Goal: Check status: Check status

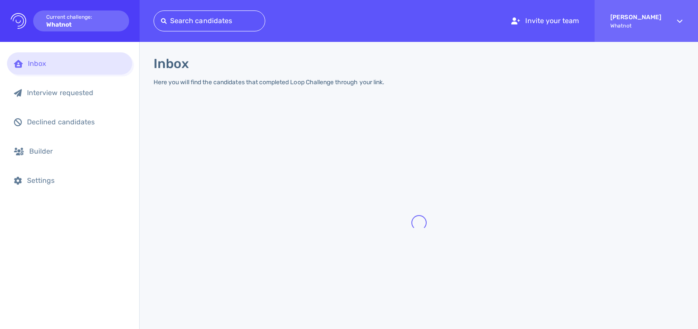
click at [197, 15] on div at bounding box center [209, 21] width 97 height 12
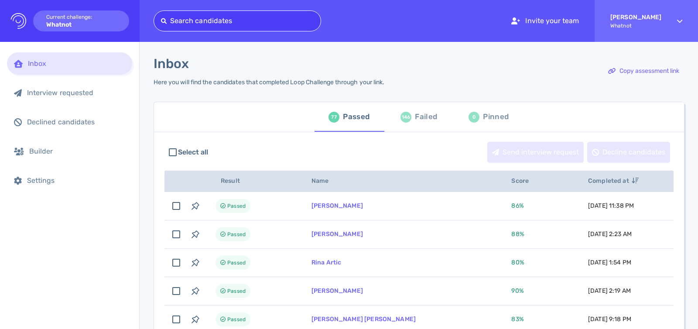
click at [196, 23] on div at bounding box center [237, 21] width 153 height 12
click at [198, 22] on div at bounding box center [237, 21] width 153 height 12
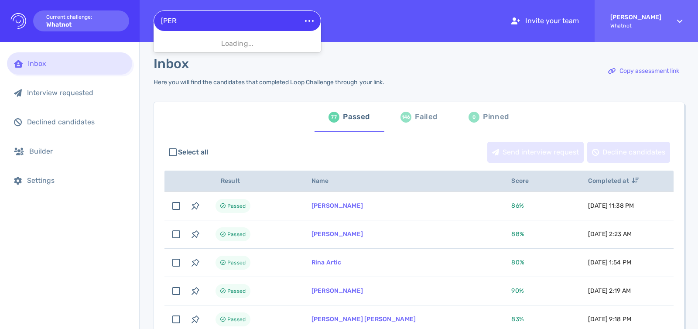
type input "renzo"
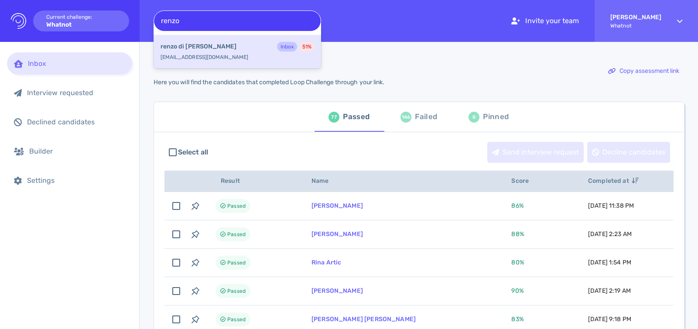
click at [187, 60] on div "[PERSON_NAME] Inbox 51 % [EMAIL_ADDRESS][DOMAIN_NAME]" at bounding box center [238, 52] width 168 height 34
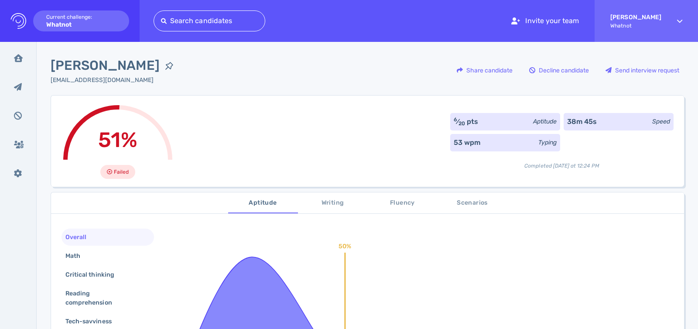
scroll to position [89, 0]
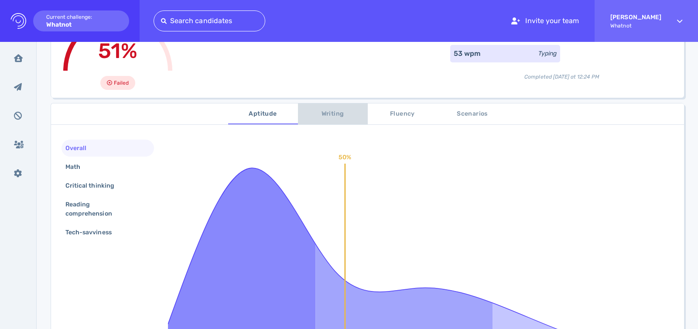
click at [335, 118] on span "Writing" at bounding box center [332, 114] width 59 height 11
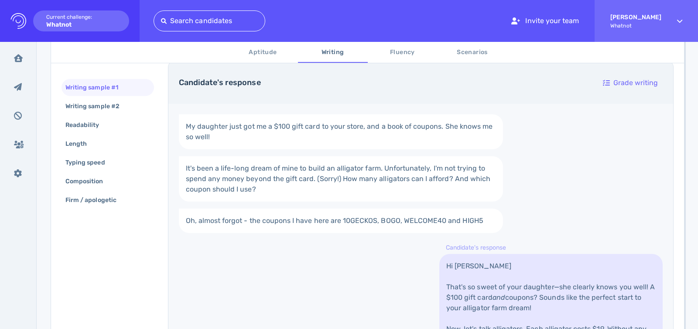
scroll to position [117, 0]
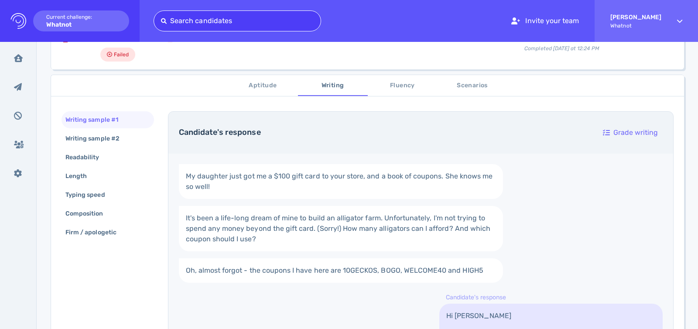
click at [227, 22] on div at bounding box center [237, 21] width 153 height 12
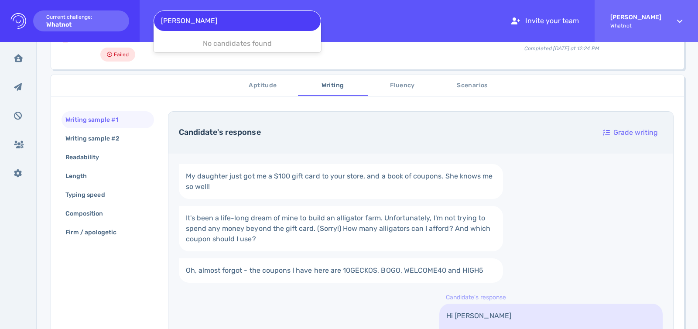
click at [200, 21] on input "margarita plcina" at bounding box center [189, 21] width 56 height 10
type input "p"
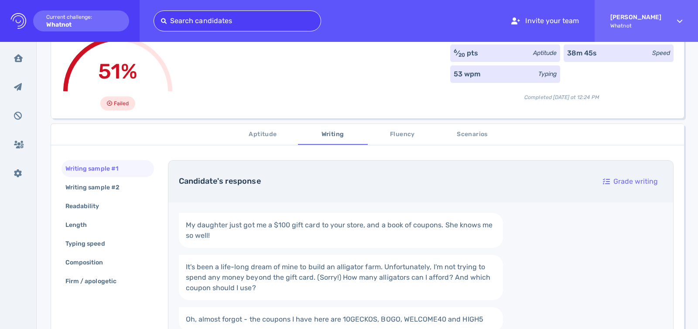
scroll to position [79, 0]
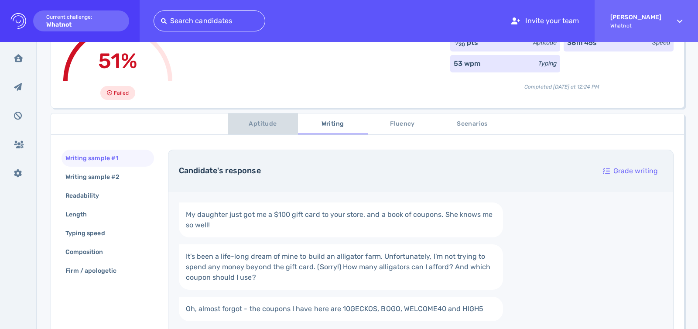
click at [275, 123] on span "Aptitude" at bounding box center [262, 124] width 59 height 11
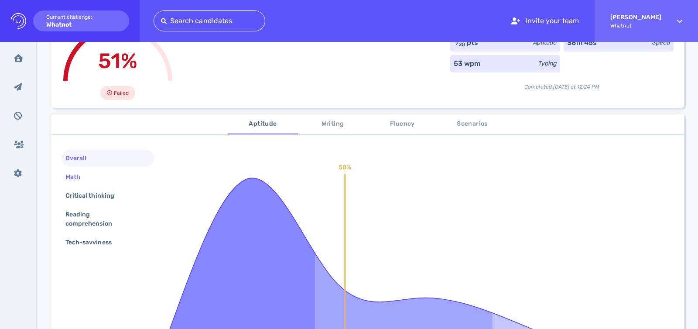
click at [91, 170] on div "Math" at bounding box center [108, 176] width 92 height 17
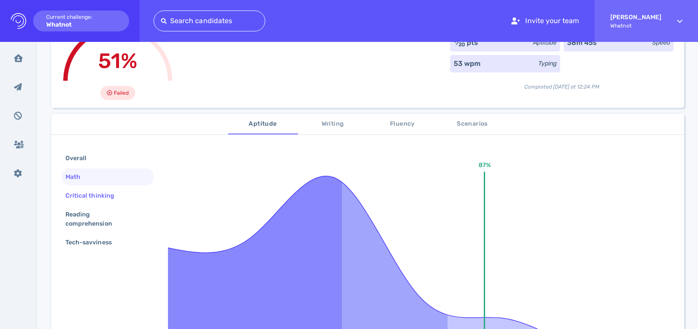
click at [103, 192] on div "Critical thinking" at bounding box center [94, 195] width 61 height 13
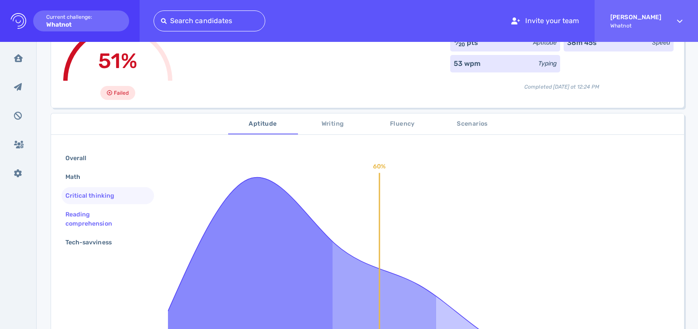
click at [101, 211] on div "Reading comprehension" at bounding box center [104, 219] width 81 height 22
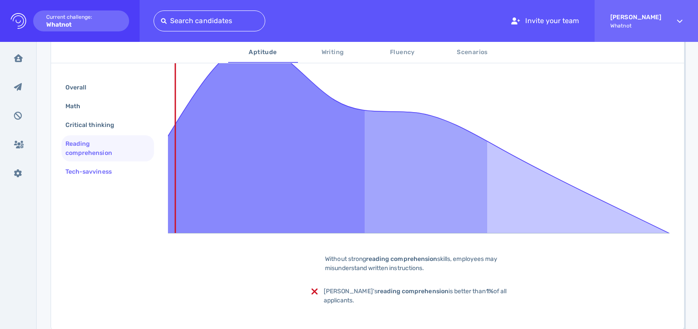
click at [90, 179] on div "Tech-savviness" at bounding box center [108, 171] width 92 height 17
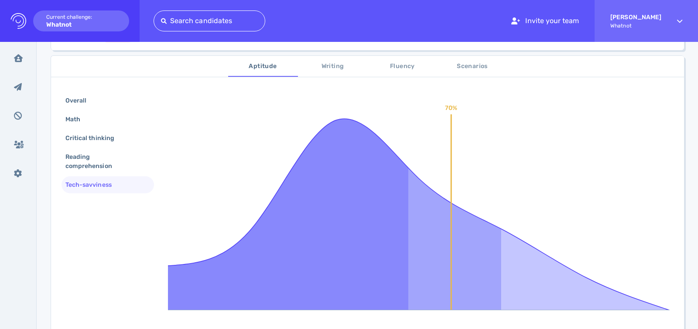
scroll to position [132, 0]
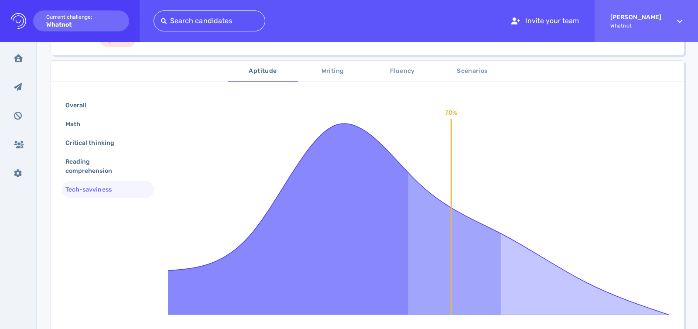
click at [347, 71] on span "Writing" at bounding box center [332, 71] width 59 height 11
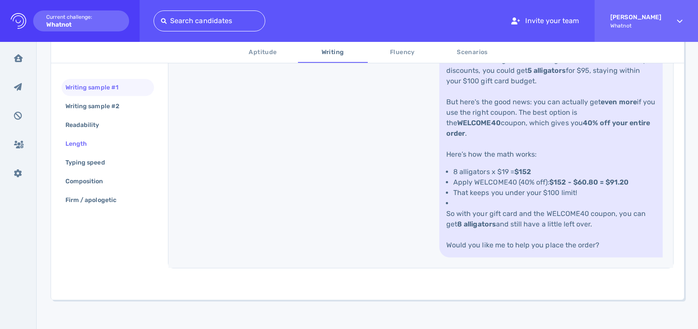
scroll to position [441, 0]
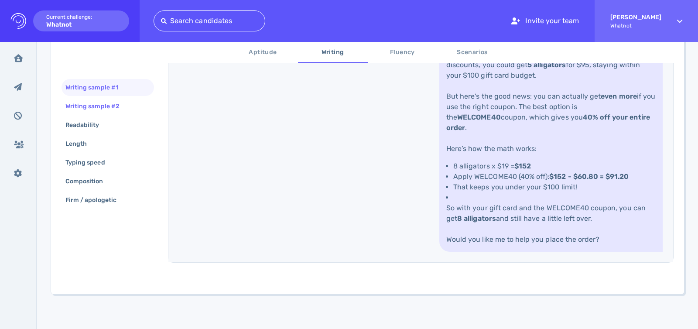
click at [127, 105] on div "Writing sample #2" at bounding box center [97, 106] width 66 height 13
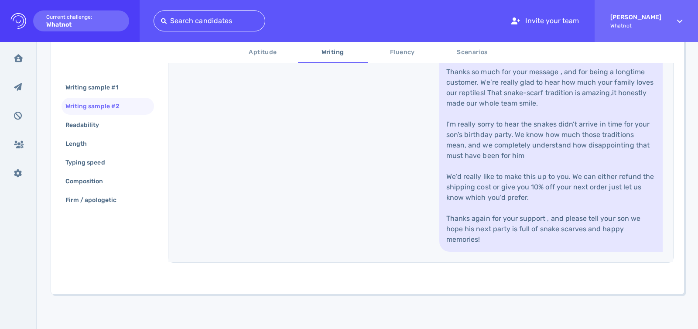
click at [417, 60] on button "Fluency" at bounding box center [403, 52] width 70 height 21
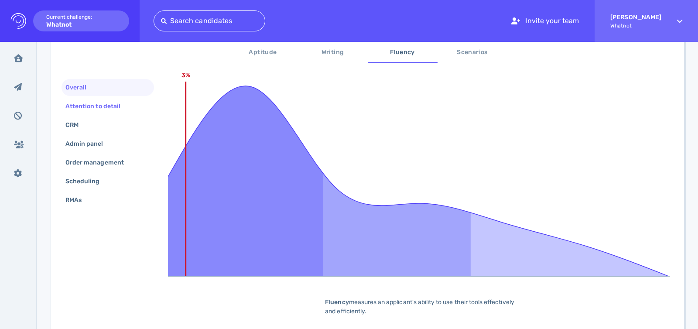
click at [117, 103] on div "Attention to detail" at bounding box center [97, 106] width 67 height 13
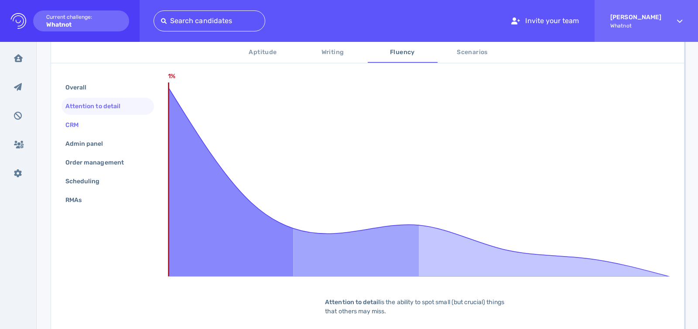
click at [105, 131] on div "CRM" at bounding box center [108, 124] width 92 height 17
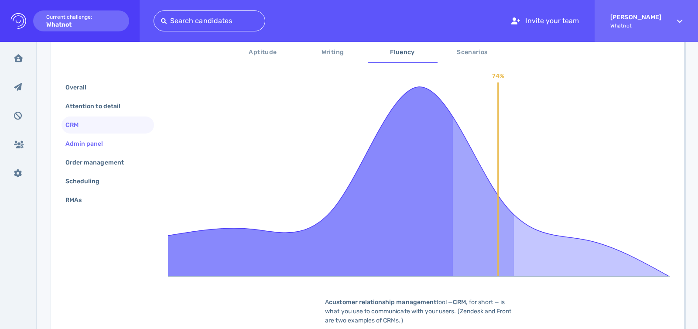
click at [118, 143] on div "Admin panel" at bounding box center [108, 143] width 92 height 17
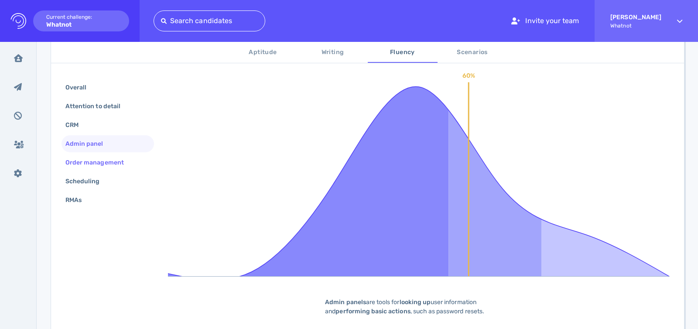
click at [120, 161] on div "Order management" at bounding box center [99, 162] width 71 height 13
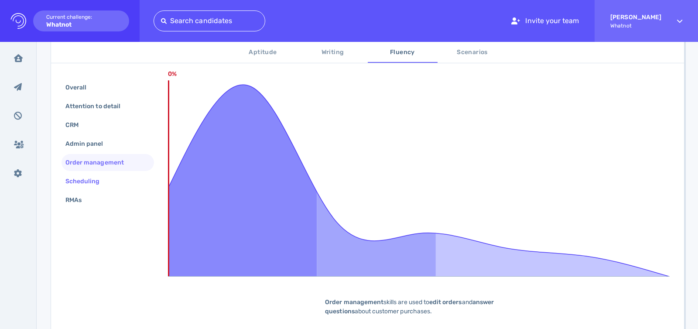
click at [83, 188] on div "Scheduling" at bounding box center [108, 181] width 92 height 17
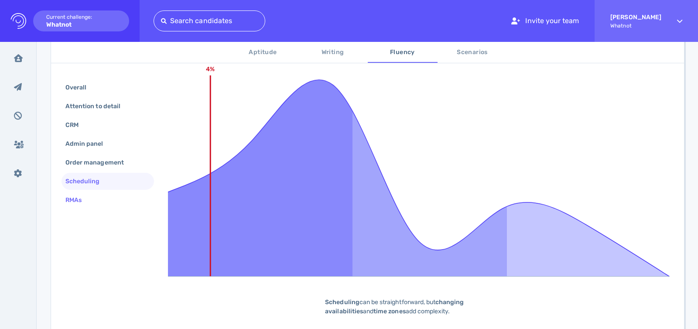
click at [79, 198] on div "RMAs" at bounding box center [78, 200] width 28 height 13
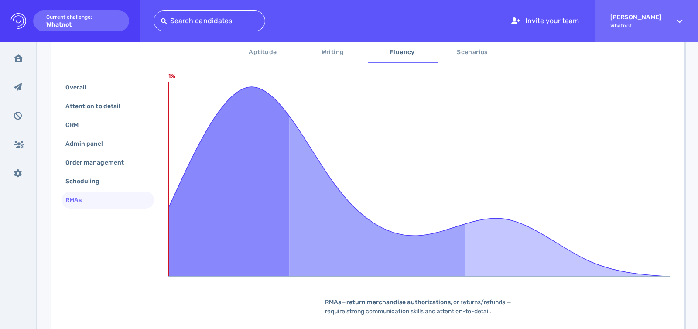
drag, startPoint x: 482, startPoint y: 54, endPoint x: 462, endPoint y: 62, distance: 22.3
click at [482, 54] on span "Scenarios" at bounding box center [472, 52] width 59 height 11
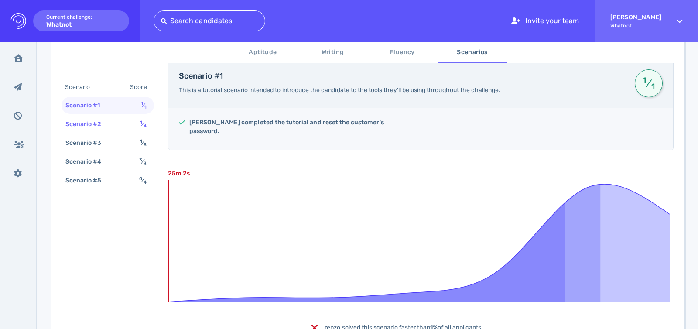
click at [119, 126] on div "Scenario #2 1 ⁄ 4" at bounding box center [108, 124] width 92 height 17
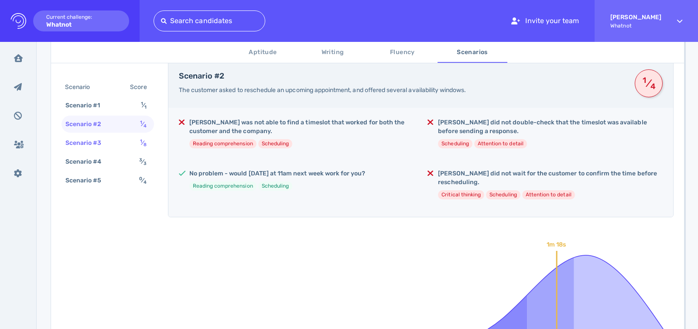
click at [120, 144] on div "Scenario #3 1 ⁄ 8" at bounding box center [108, 142] width 92 height 17
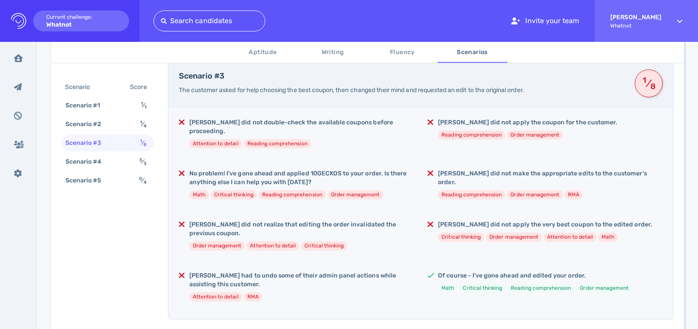
click at [126, 170] on div "Scenario Score Scenario #1 1 ⁄ 1 Scenario #2 1 ⁄ 4 Scenario #3 1 ⁄ 8 Scenario #…" at bounding box center [108, 135] width 92 height 112
click at [134, 157] on div "Scenario #4 3 ⁄ 3" at bounding box center [108, 161] width 92 height 17
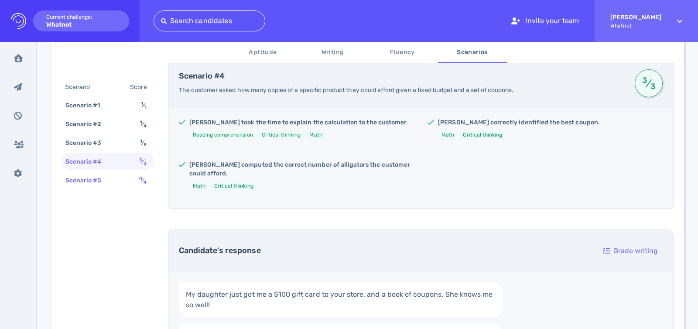
click at [134, 175] on div "Scenario #5 0 ⁄ 4" at bounding box center [108, 180] width 92 height 17
